Goal: Task Accomplishment & Management: Use online tool/utility

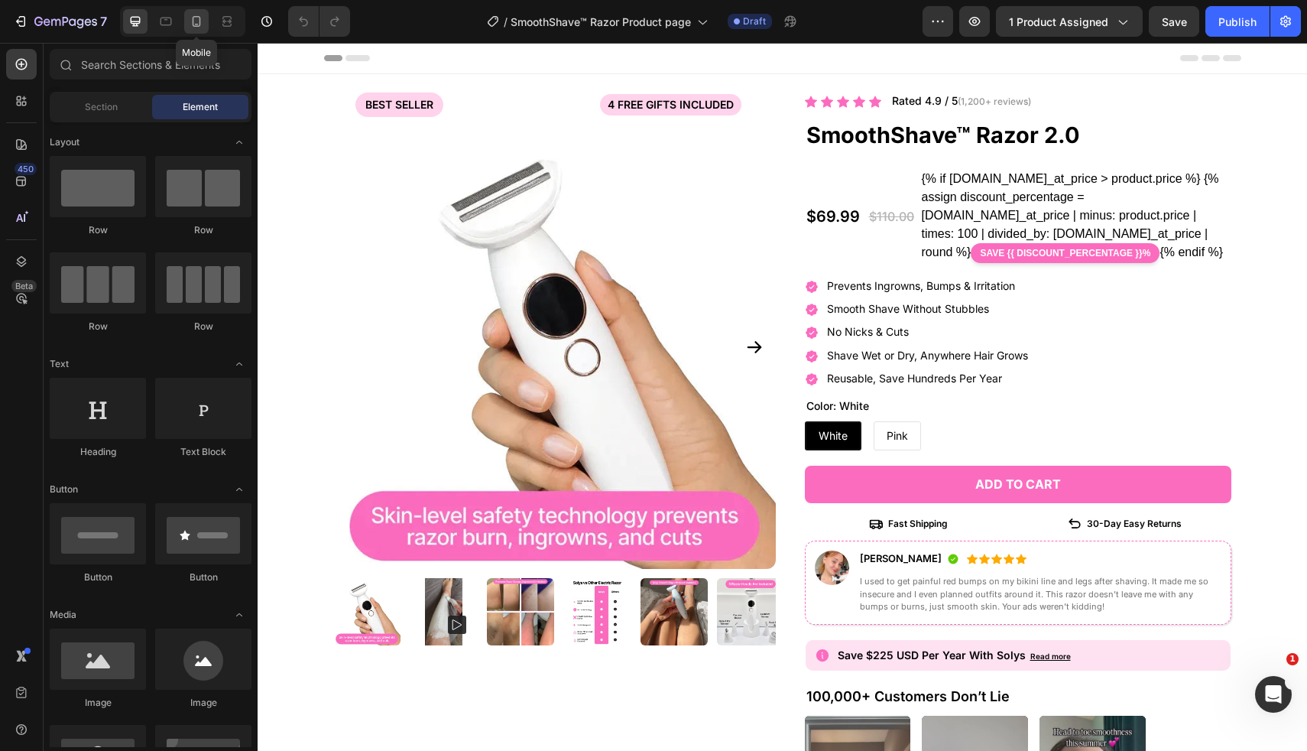
click at [193, 15] on icon at bounding box center [196, 21] width 15 height 15
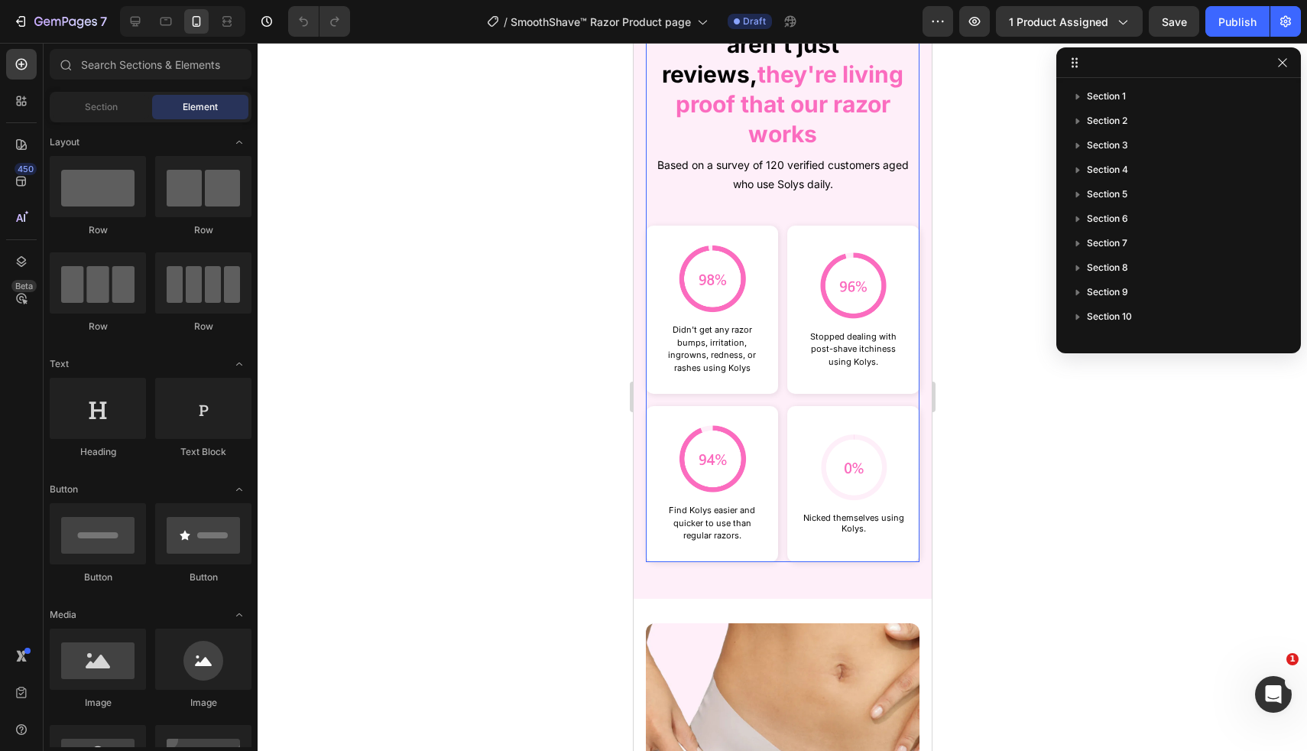
scroll to position [2890, 0]
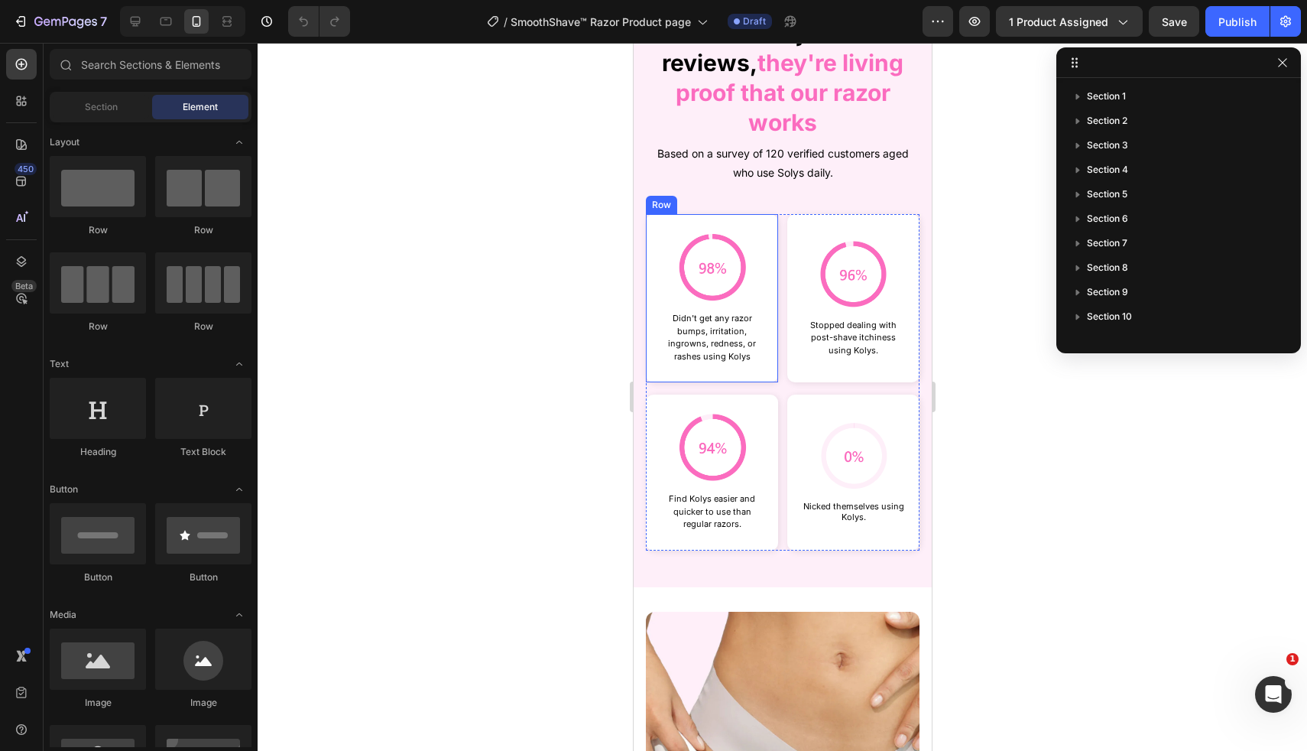
click at [771, 214] on div "Image Didn't get any razor bumps, irritation, ingrowns, redness, or rashes usin…" at bounding box center [711, 298] width 132 height 168
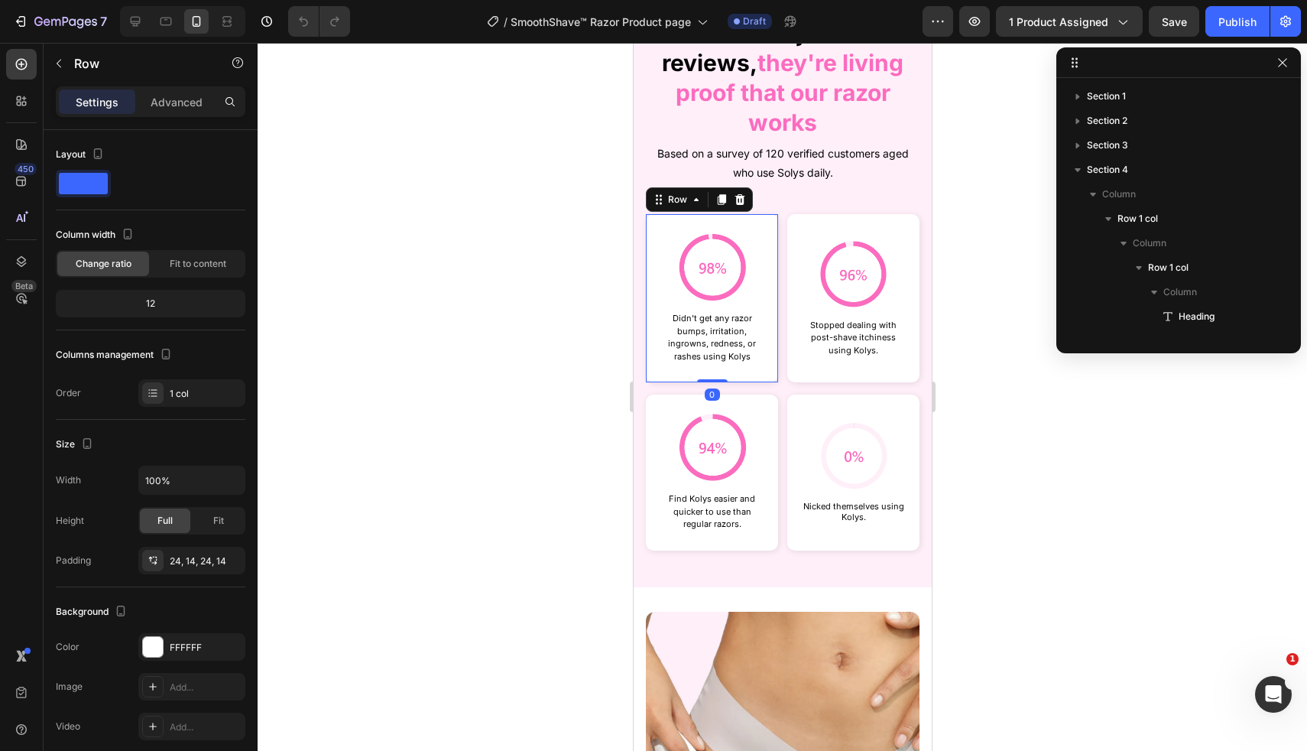
scroll to position [216, 0]
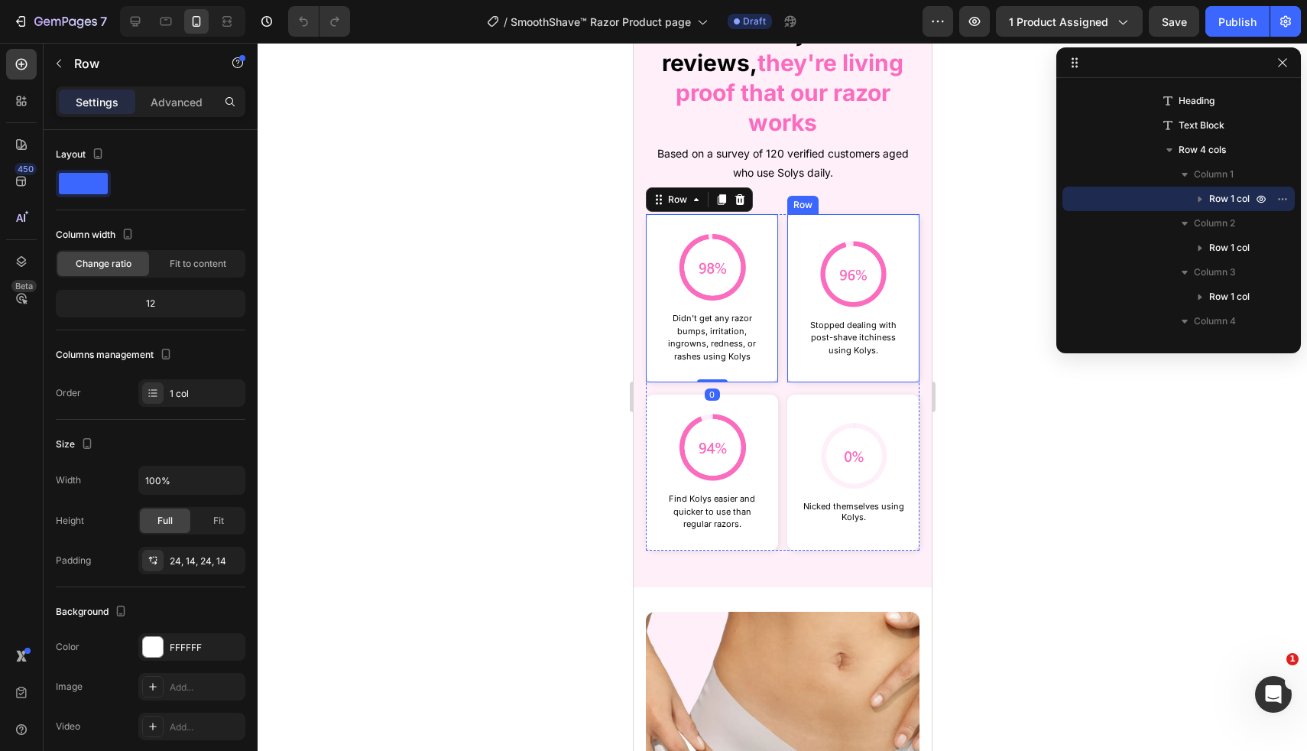
click at [834, 214] on div "Image Stopped dealing with post-shave itchiness using Kolys. Text Block Row" at bounding box center [853, 298] width 132 height 168
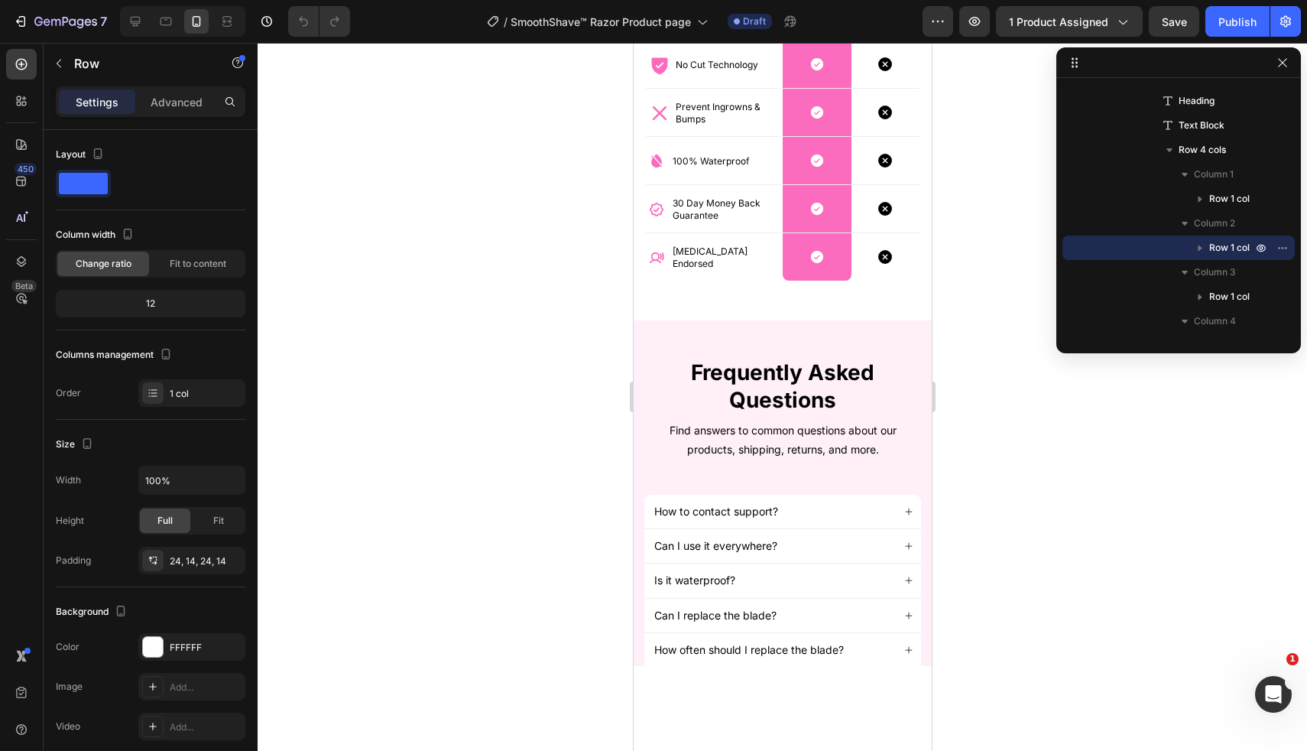
scroll to position [5823, 0]
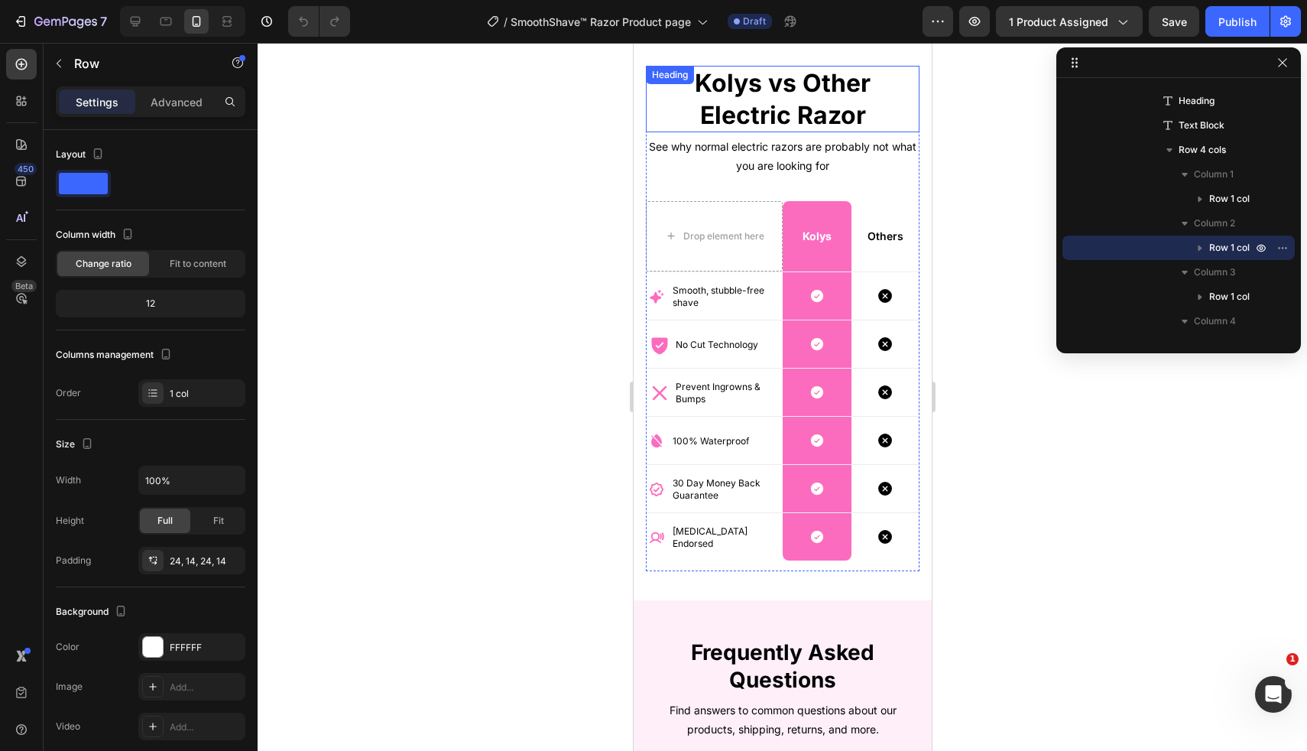
click at [800, 104] on h2 "Kolys vs Other Electric Razor" at bounding box center [782, 99] width 274 height 67
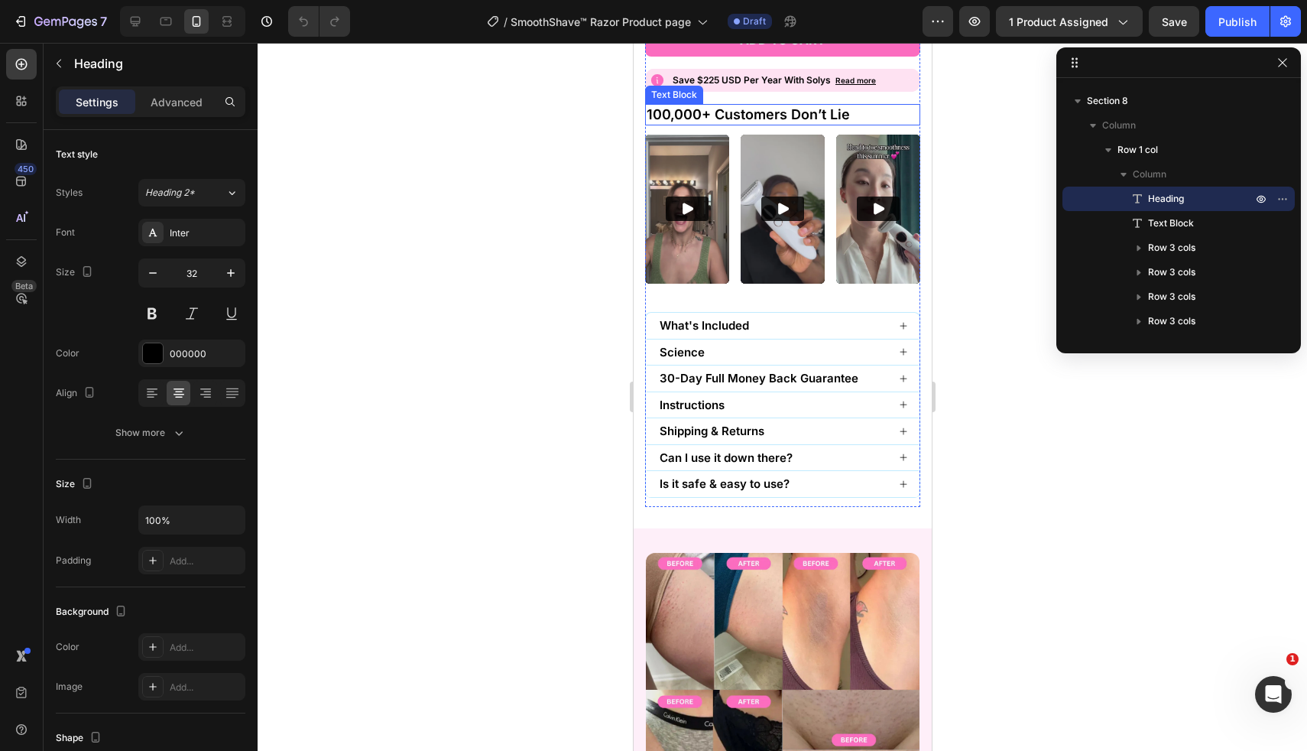
scroll to position [905, 0]
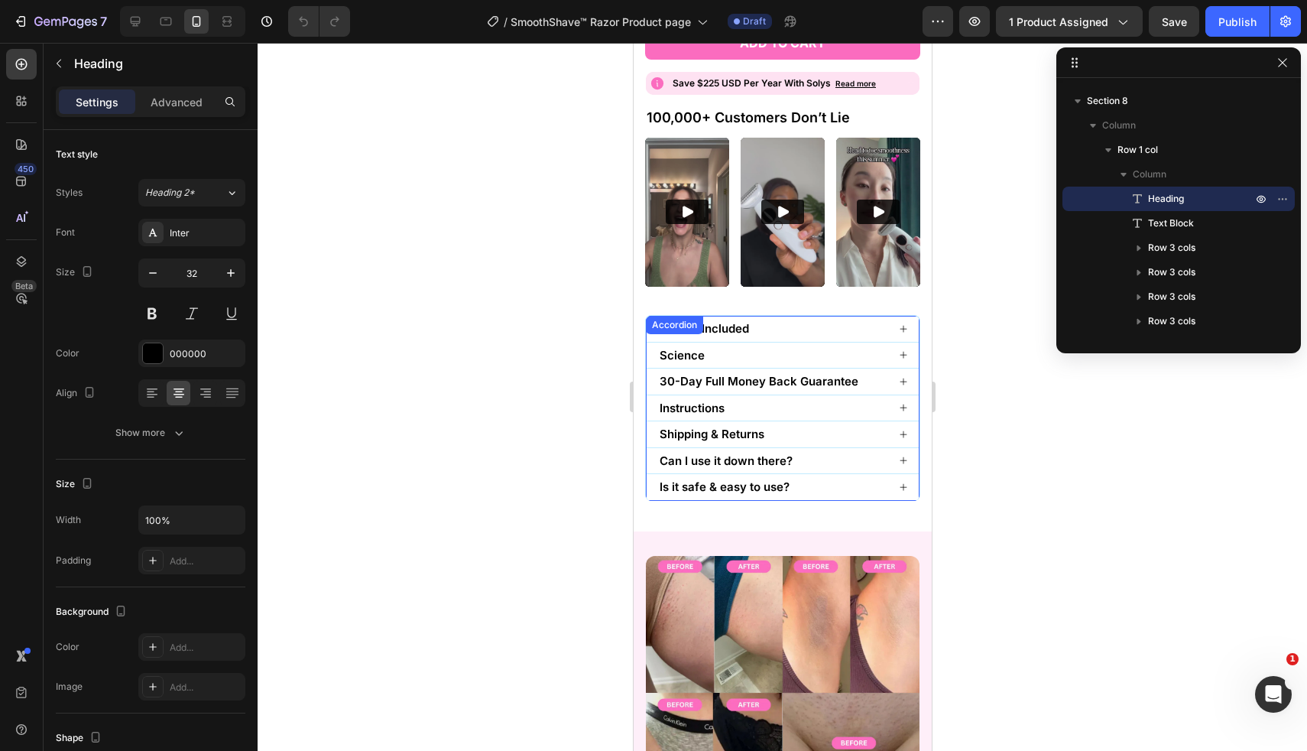
click at [723, 332] on p "What's Included" at bounding box center [703, 328] width 89 height 15
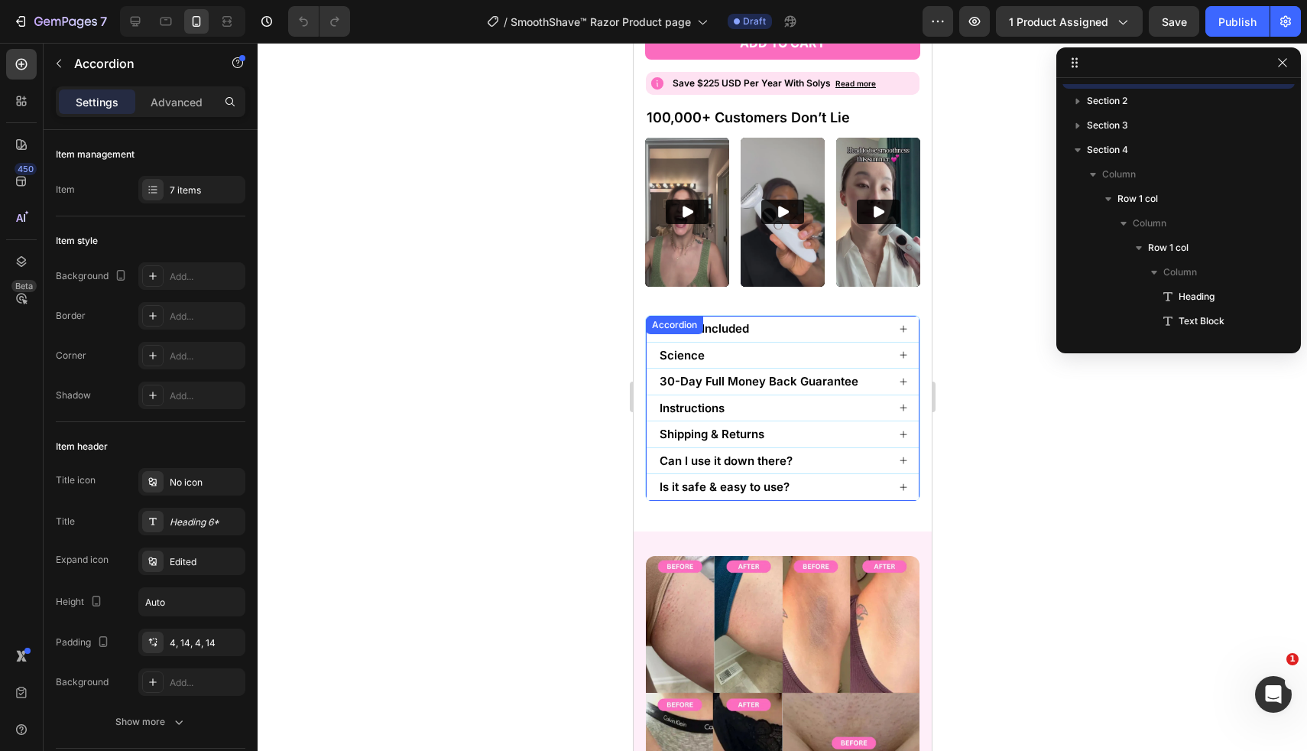
scroll to position [436, 0]
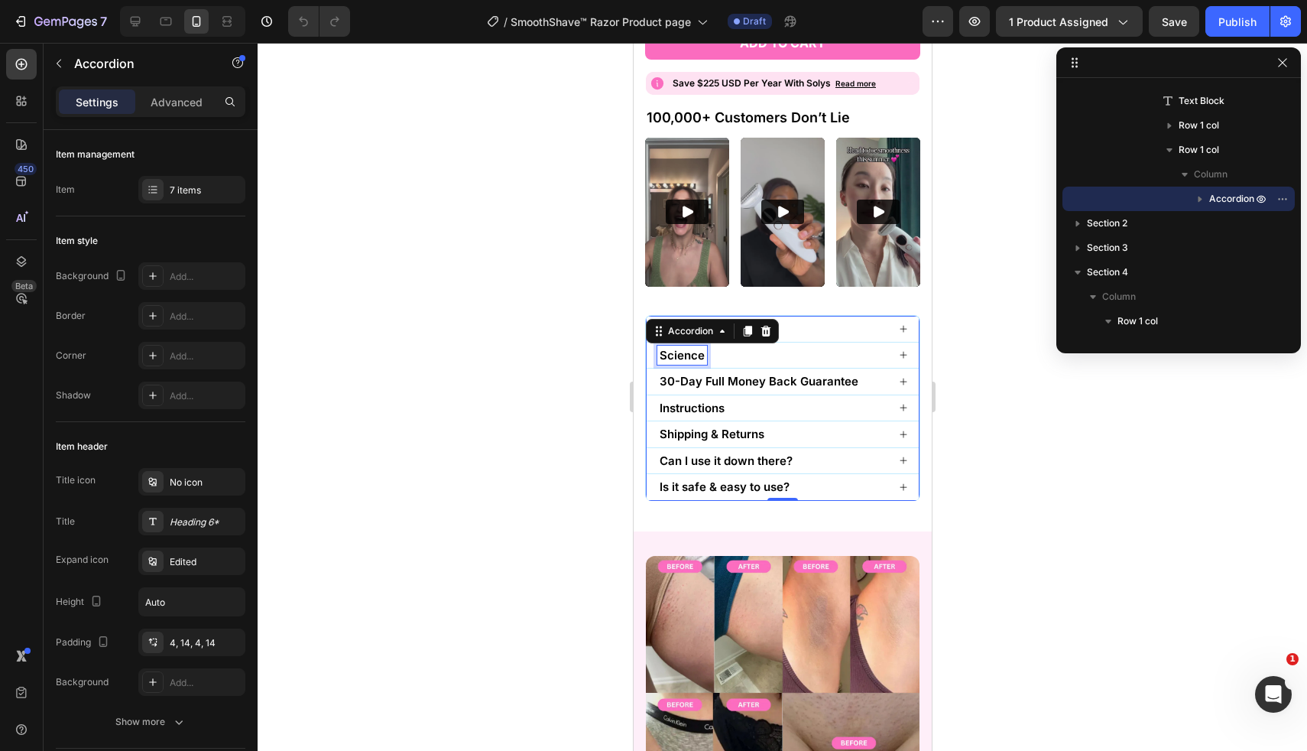
click at [696, 358] on p "Science" at bounding box center [681, 355] width 45 height 15
click at [828, 360] on div "Science" at bounding box center [771, 356] width 229 height 20
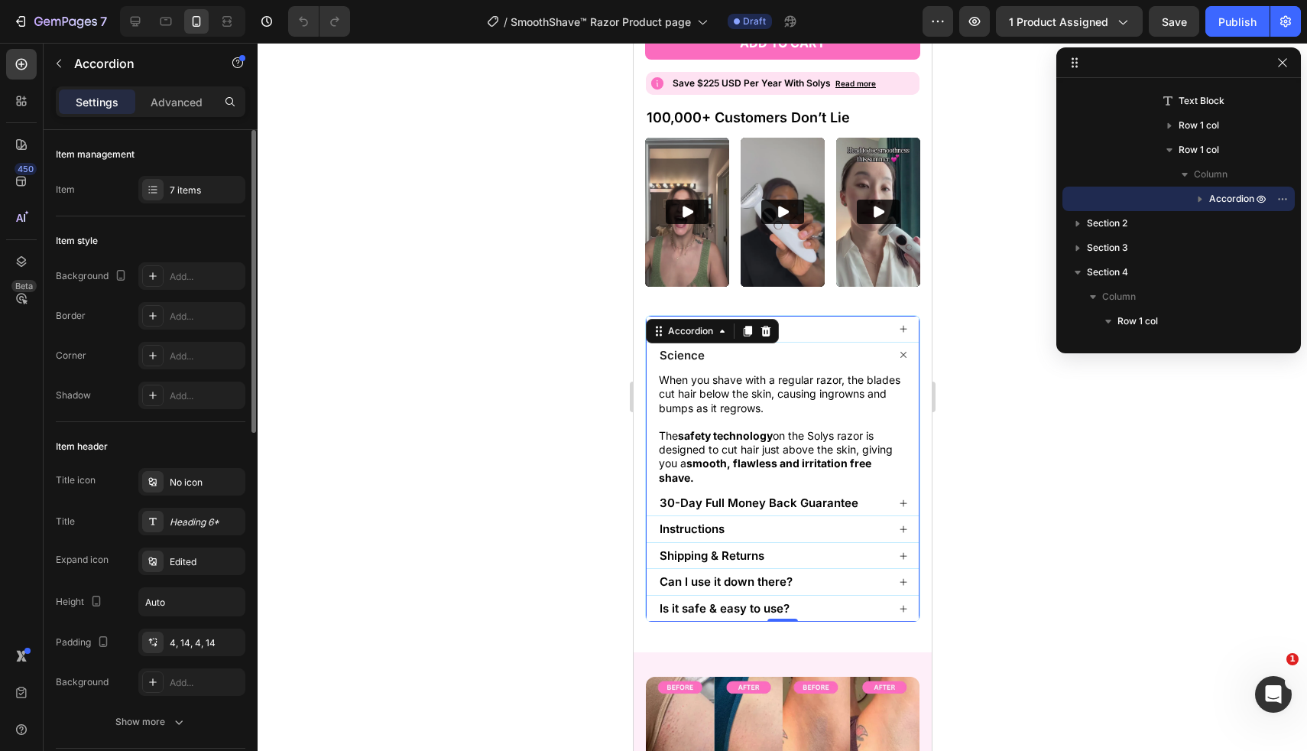
click at [208, 206] on div "Item management Item 7 items" at bounding box center [151, 173] width 190 height 86
click at [157, 187] on icon at bounding box center [153, 189] width 12 height 12
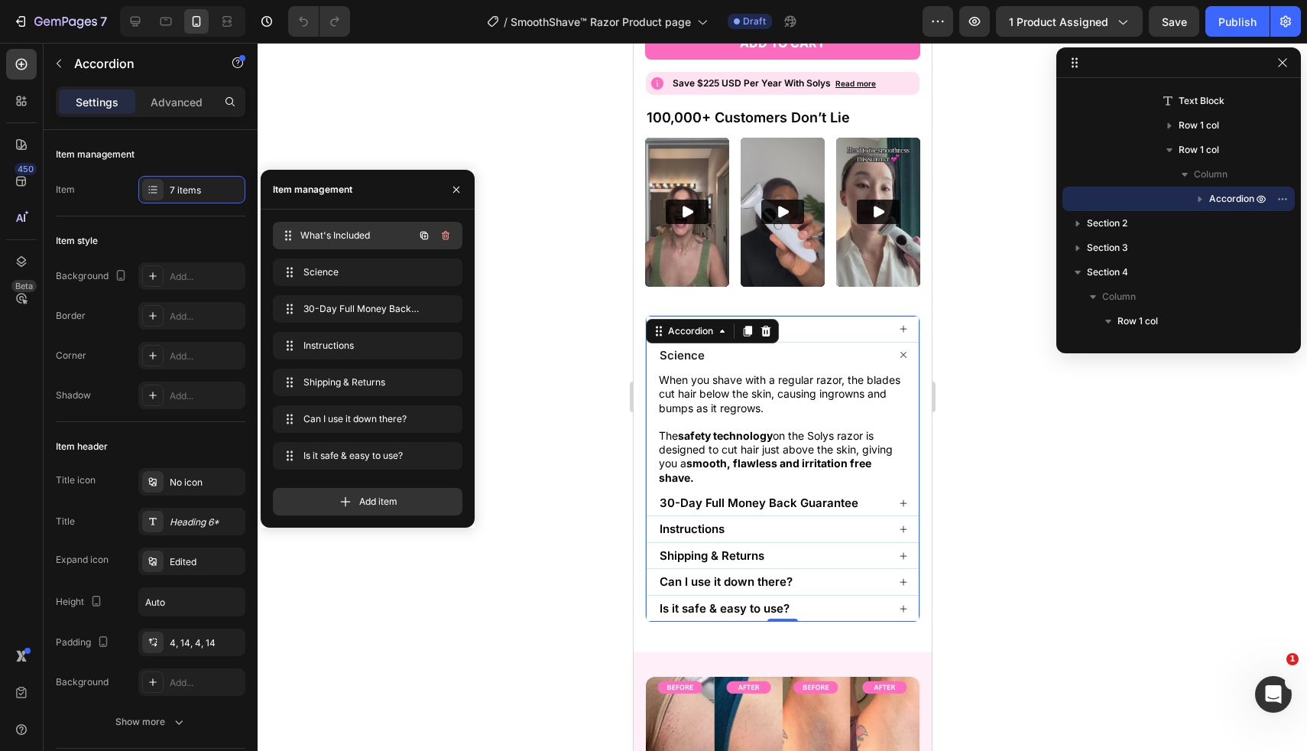
click at [322, 247] on div "What's Included What's Included" at bounding box center [368, 236] width 190 height 28
click at [319, 235] on span "What's Included" at bounding box center [347, 236] width 86 height 14
click at [295, 233] on span at bounding box center [289, 235] width 21 height 21
click at [358, 229] on span "What's Included" at bounding box center [347, 236] width 86 height 14
click at [358, 229] on span "What's Included" at bounding box center [356, 236] width 113 height 14
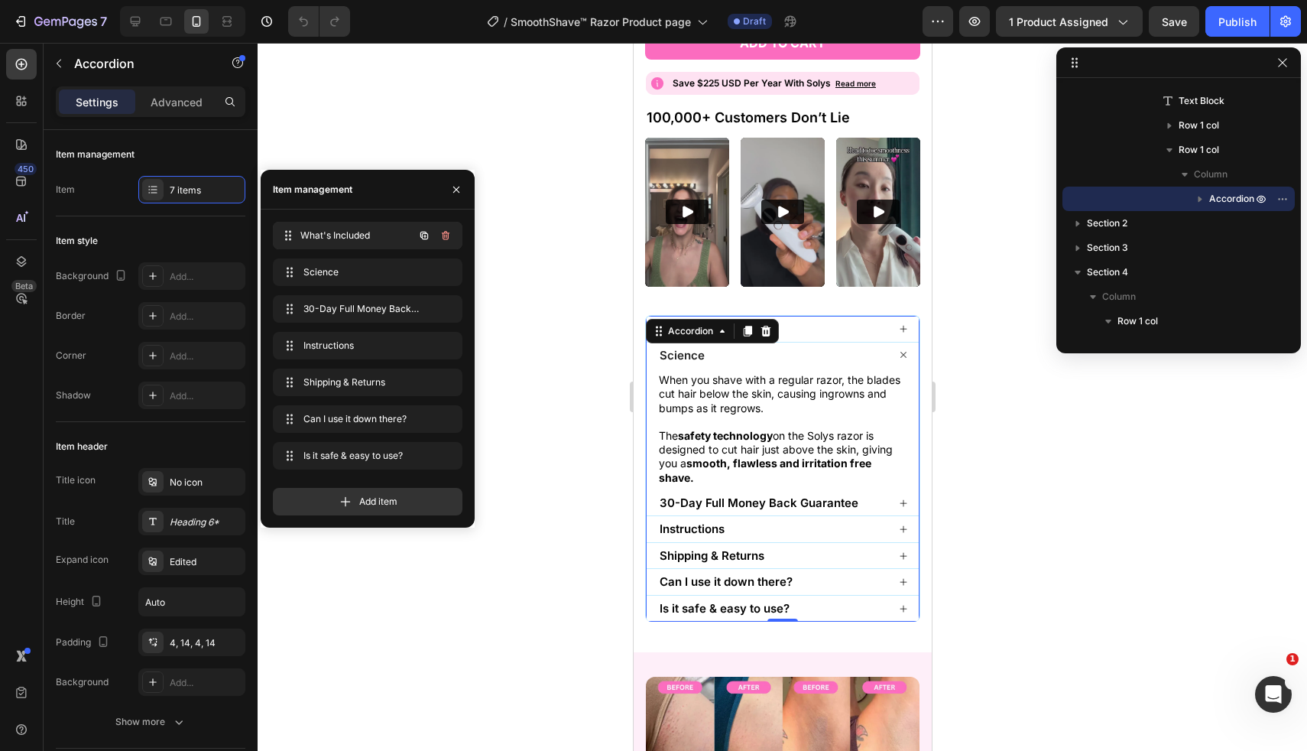
click at [358, 229] on span "What's Included" at bounding box center [356, 236] width 113 height 14
click at [445, 189] on button "button" at bounding box center [456, 189] width 24 height 24
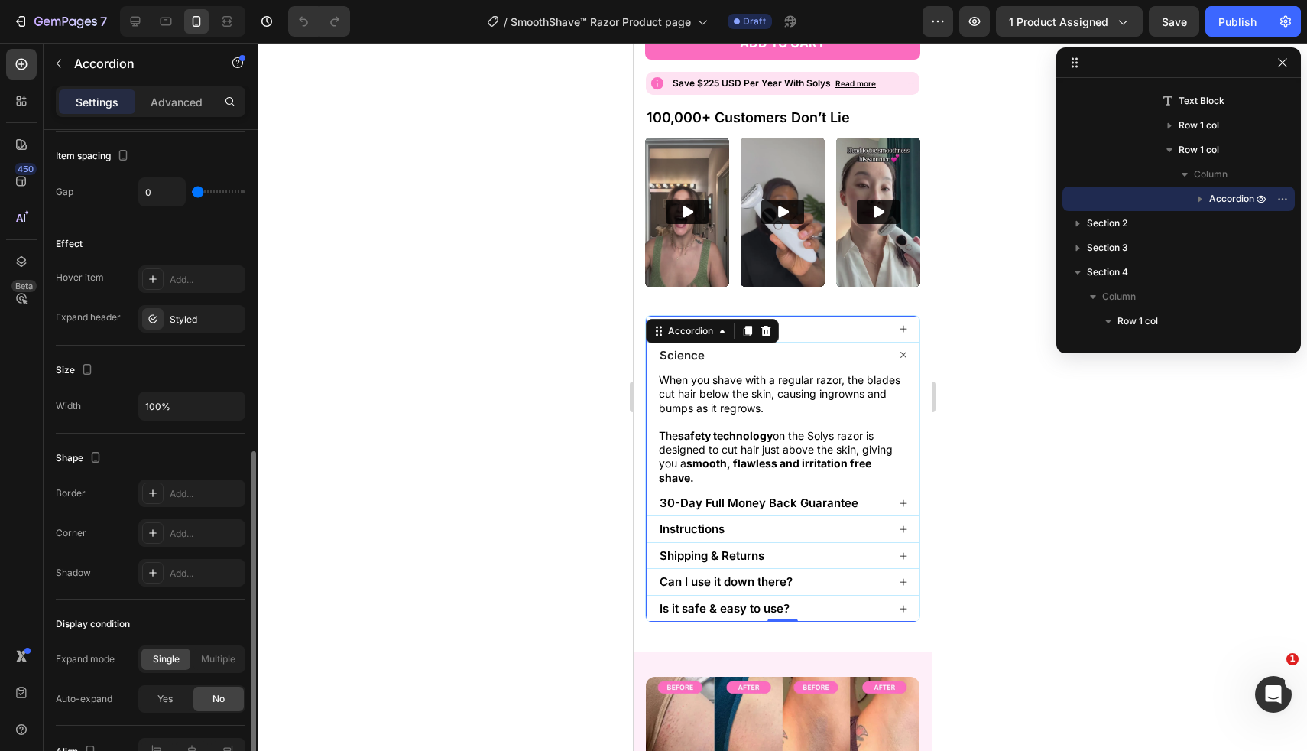
scroll to position [791, 0]
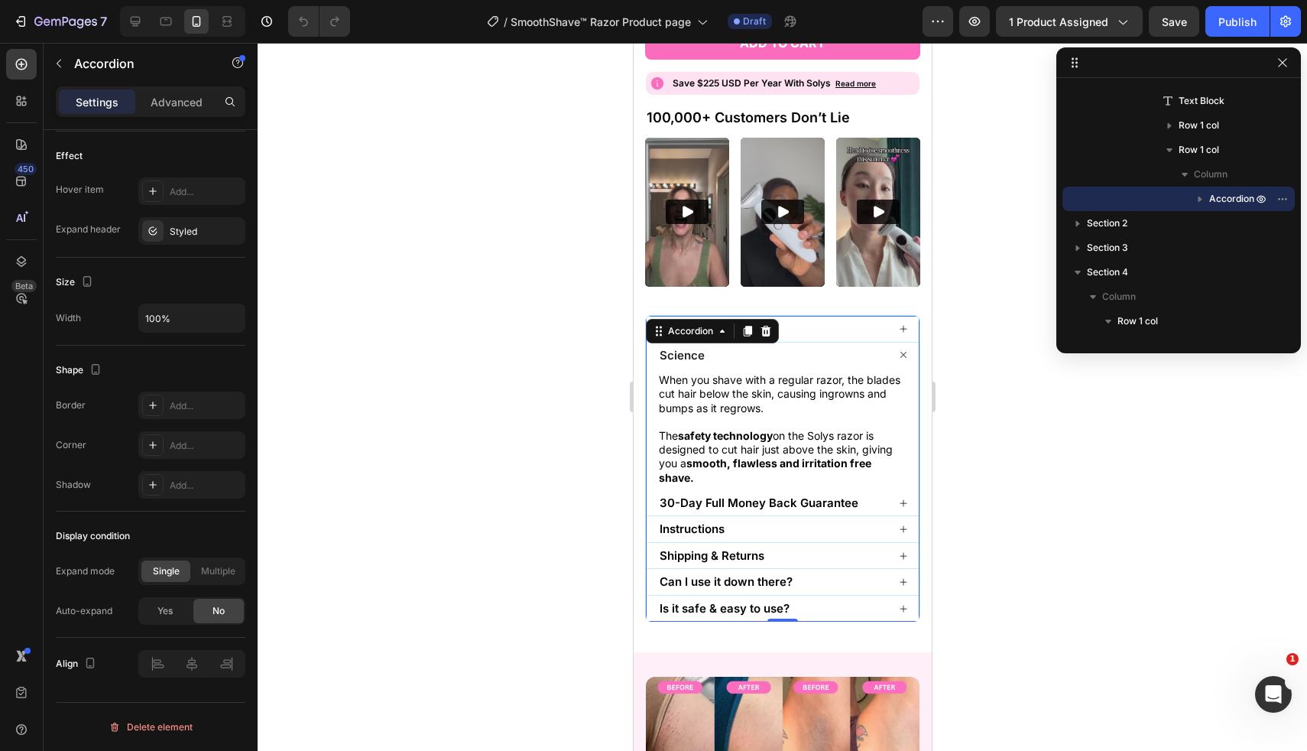
click at [902, 331] on icon at bounding box center [902, 328] width 9 height 9
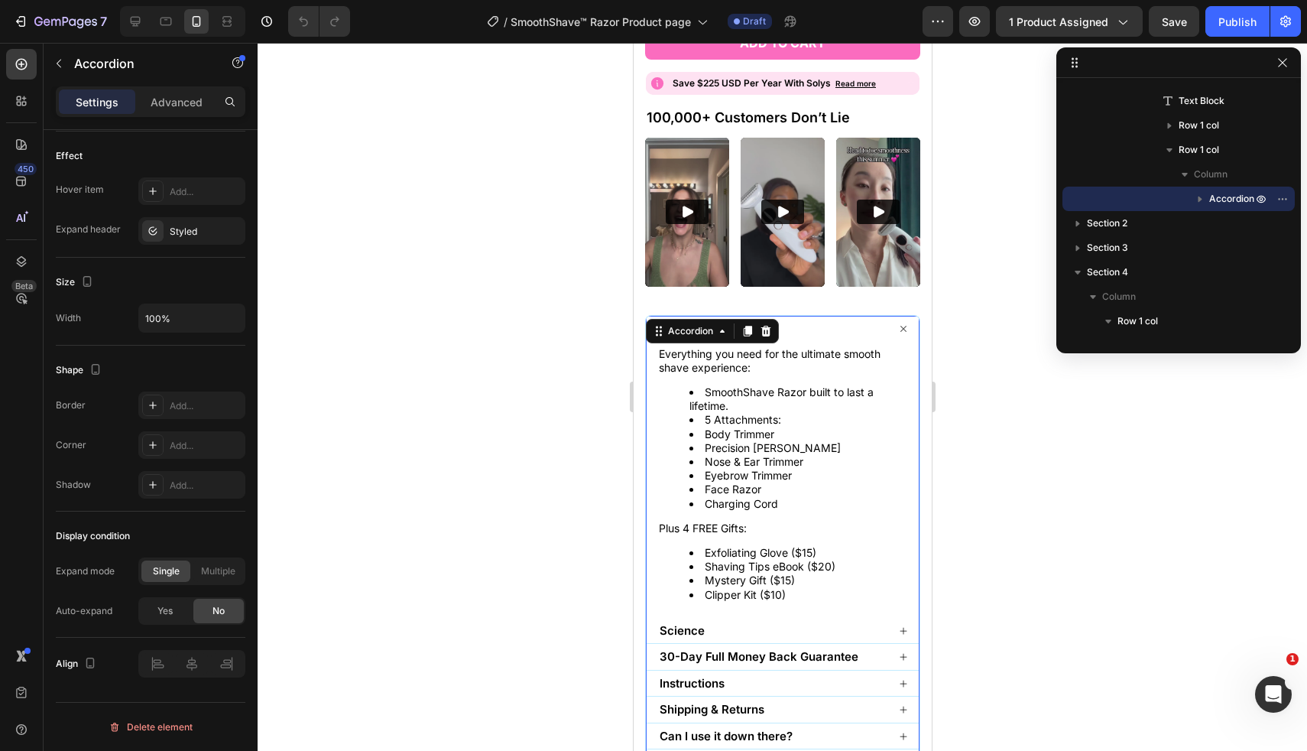
click at [902, 331] on icon at bounding box center [902, 328] width 9 height 9
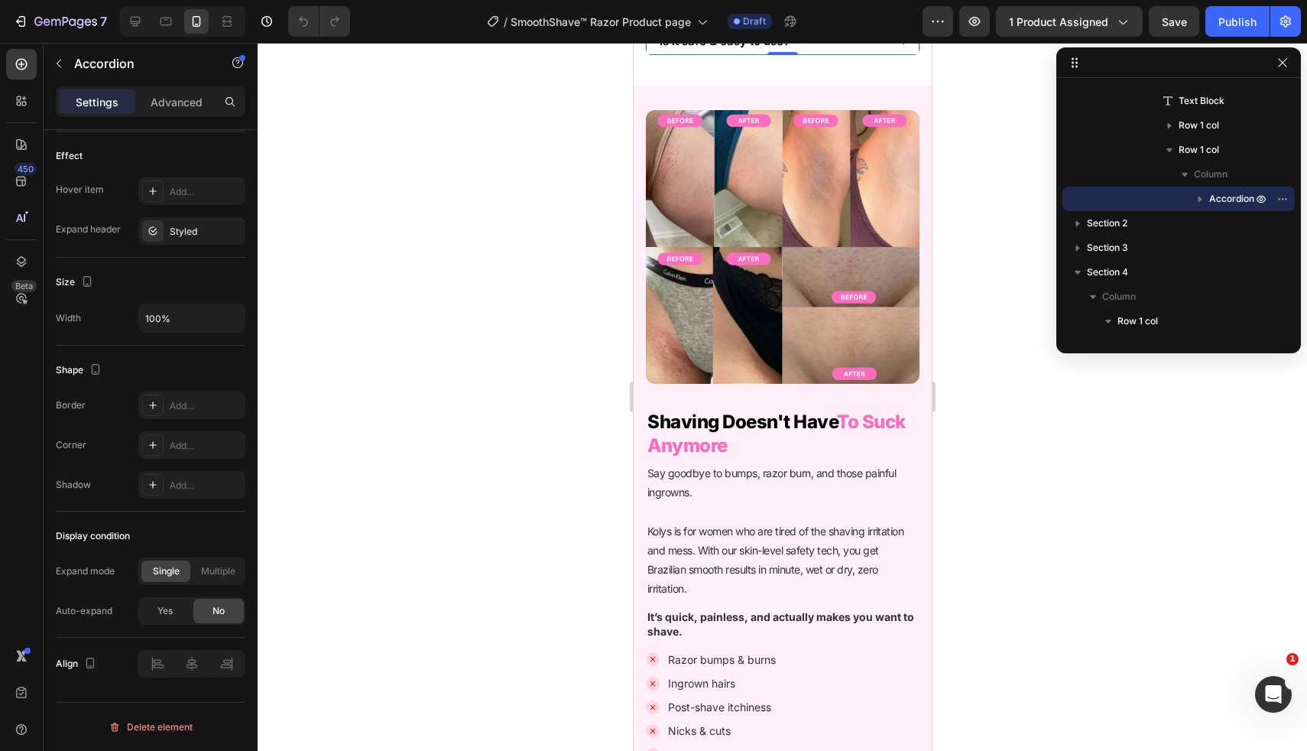
scroll to position [1381, 0]
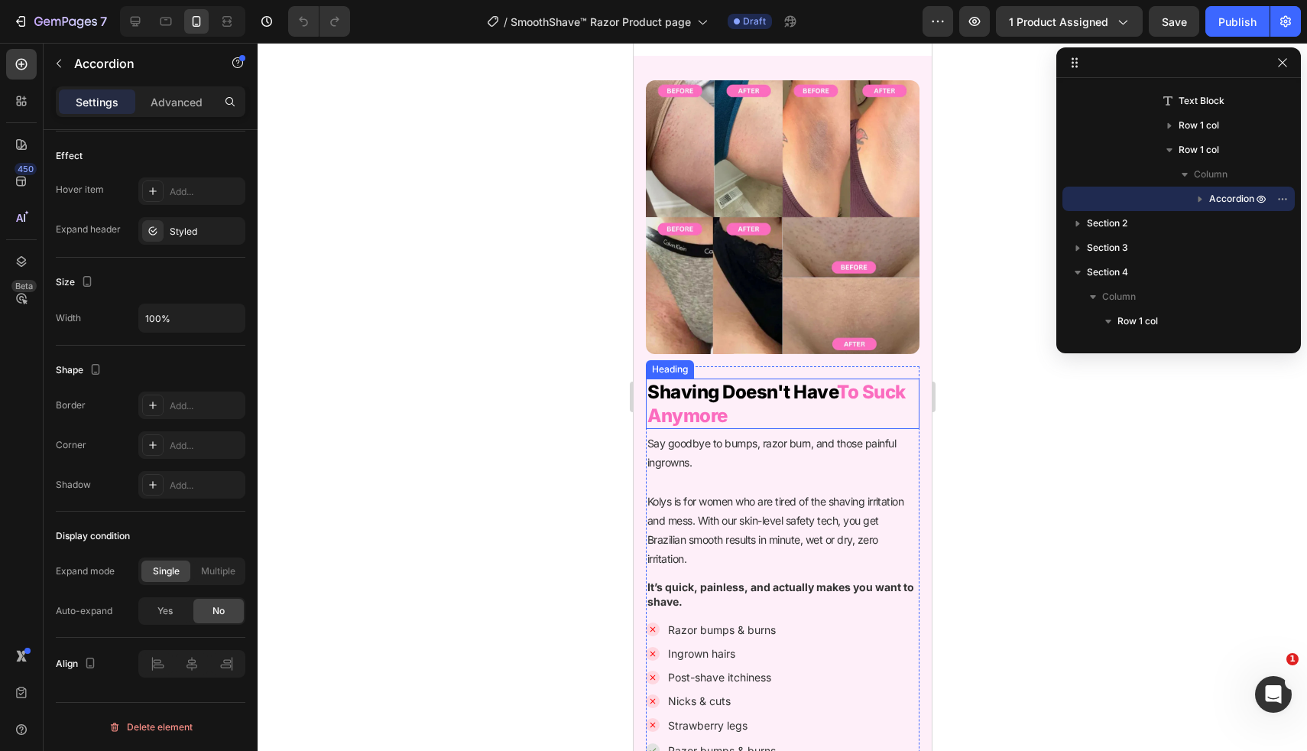
click at [797, 409] on h2 "Shaving Doesn't Have To Suck Anymore" at bounding box center [782, 403] width 274 height 50
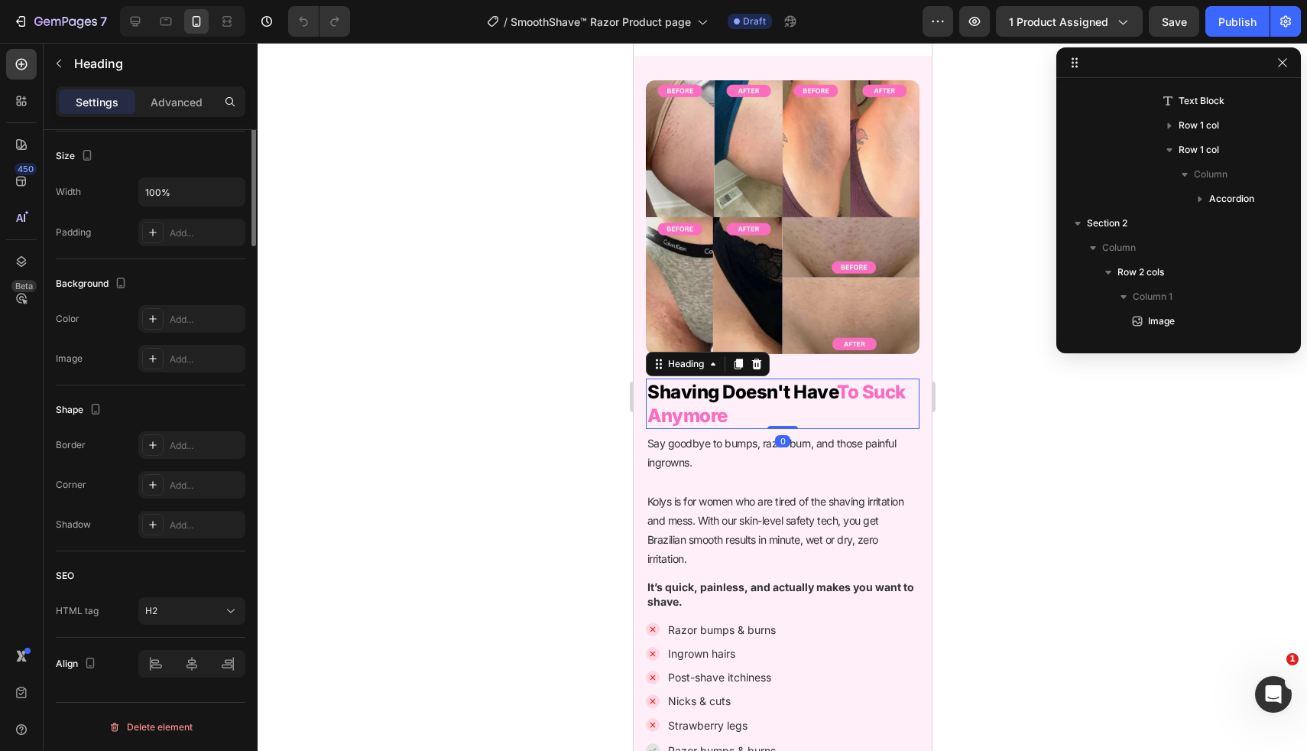
scroll to position [0, 0]
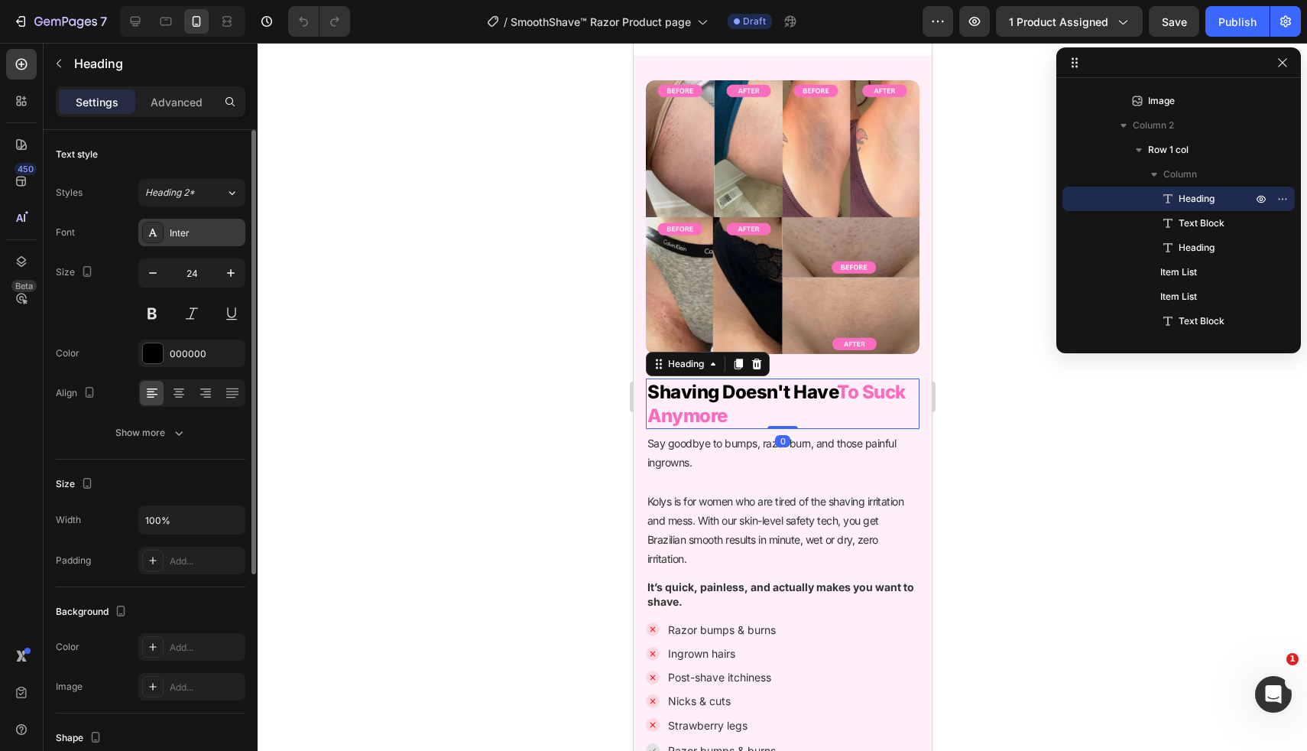
click at [189, 239] on div "Inter" at bounding box center [191, 233] width 107 height 28
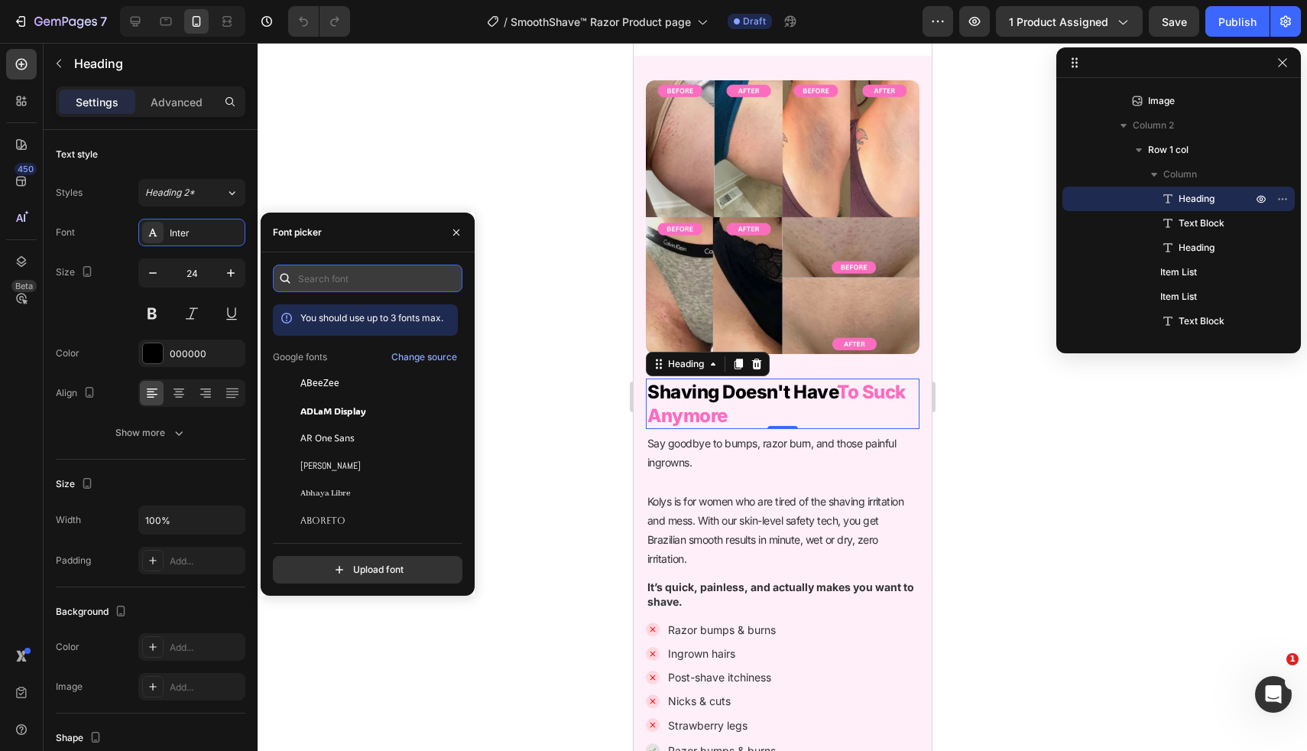
click at [341, 284] on input "text" at bounding box center [368, 279] width 190 height 28
type input "s"
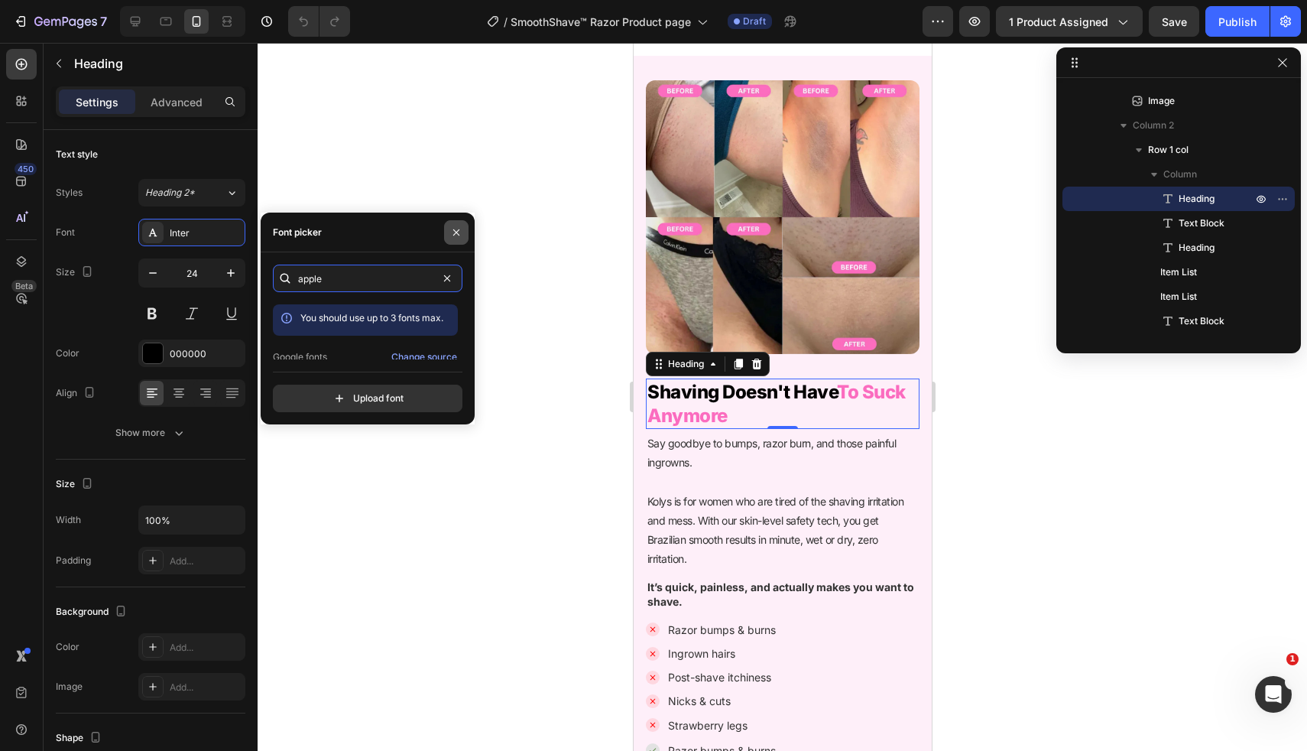
type input "apple"
click at [455, 235] on icon "button" at bounding box center [456, 232] width 12 height 12
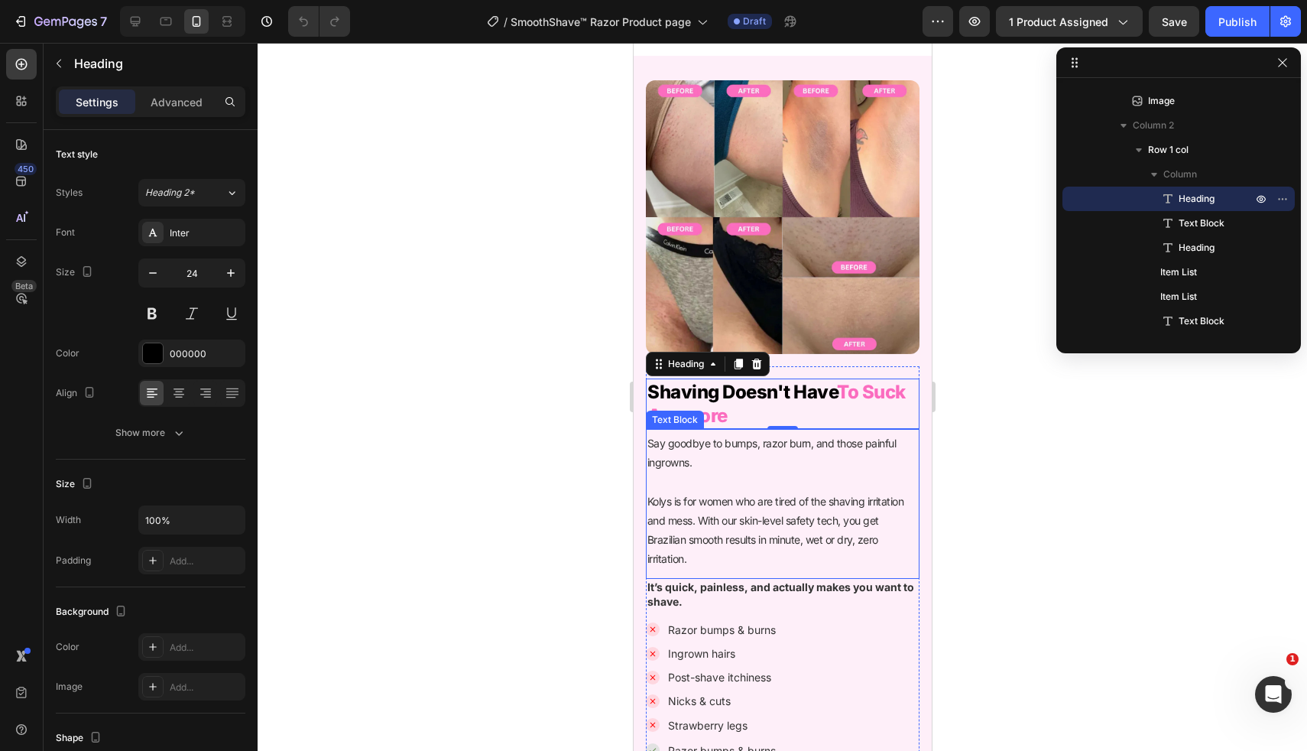
click at [822, 502] on p "Say goodbye to bumps, razor burn, and those painful ingrowns. [PERSON_NAME] is …" at bounding box center [782, 500] width 271 height 135
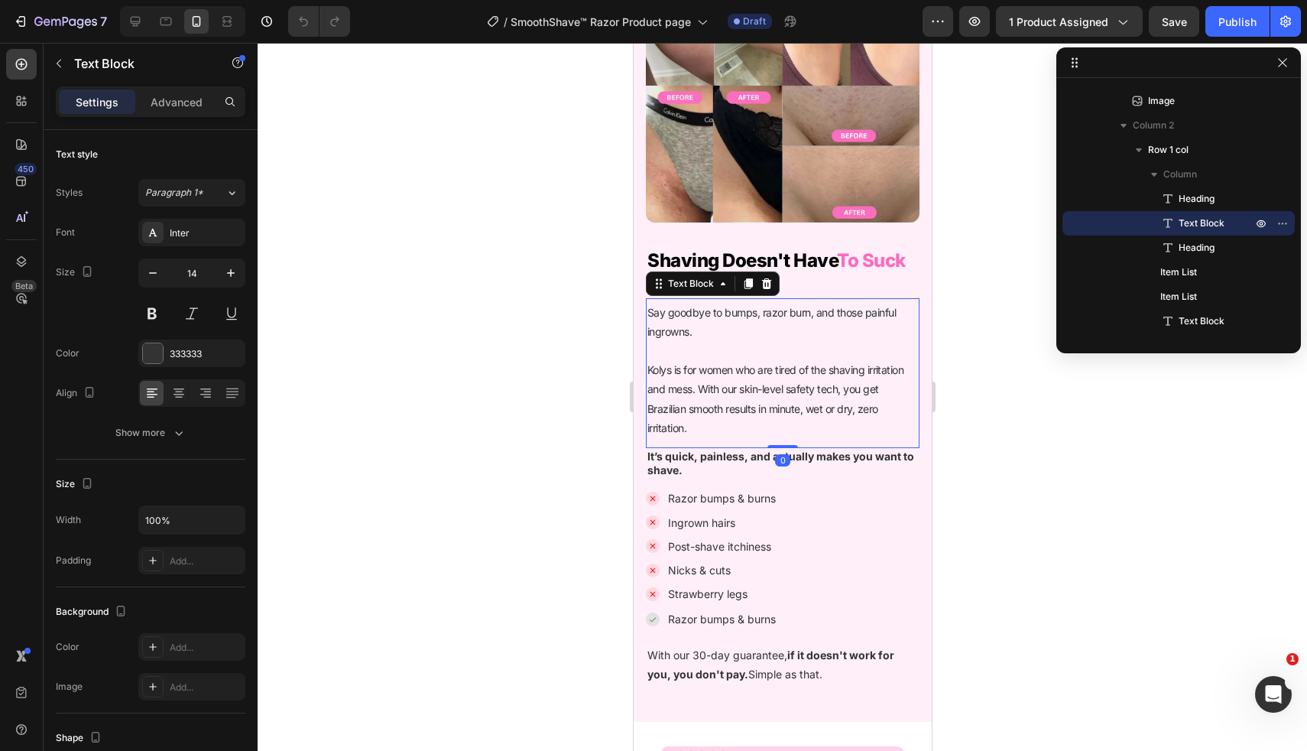
scroll to position [1699, 0]
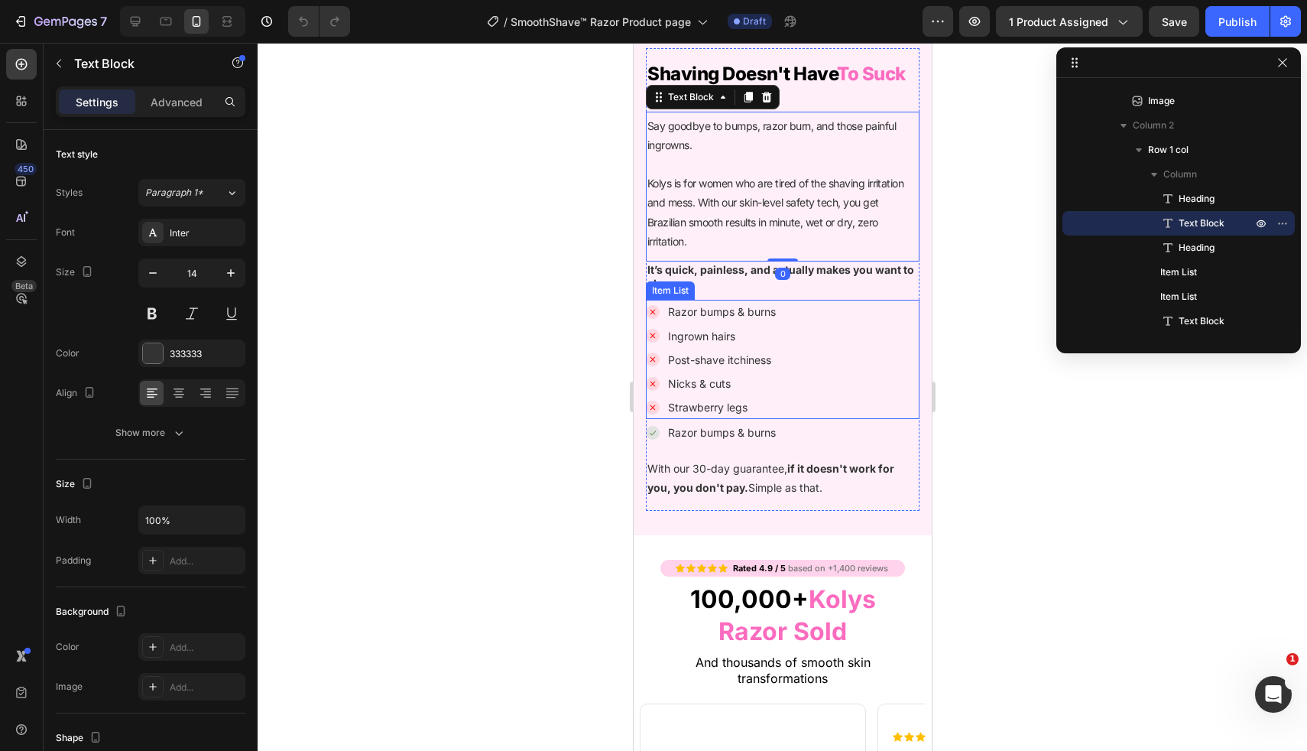
click at [806, 336] on div "Razor bumps & burns Ingrown hairs Post-shave itchiness Nicks & cuts Strawberry …" at bounding box center [782, 359] width 274 height 119
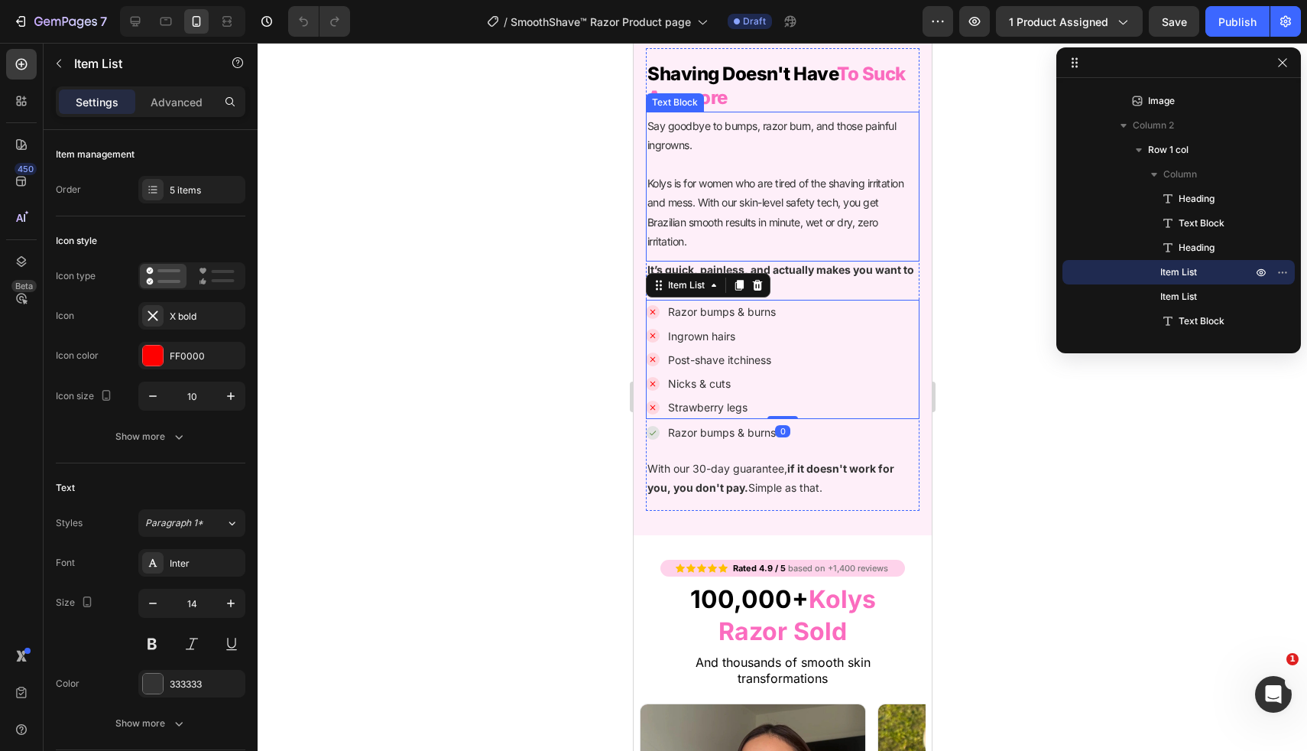
click at [862, 237] on p "Say goodbye to bumps, razor burn, and those painful ingrowns. [PERSON_NAME] is …" at bounding box center [782, 183] width 271 height 135
